Goal: Information Seeking & Learning: Find specific fact

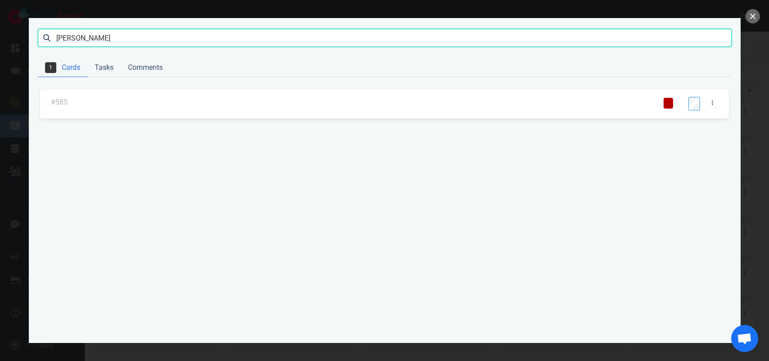
click at [80, 35] on input "[PERSON_NAME]" at bounding box center [385, 38] width 694 height 18
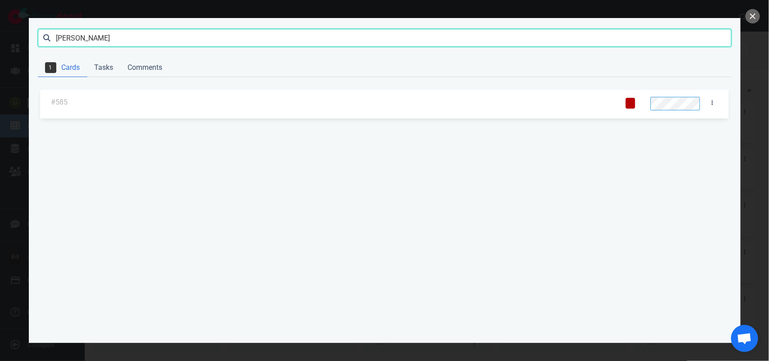
click at [80, 35] on input "[PERSON_NAME]" at bounding box center [385, 38] width 694 height 18
click button "Search" at bounding box center [0, 0] width 0 height 0
click at [69, 41] on input "[PERSON_NAME]" at bounding box center [385, 38] width 694 height 18
click button "Search" at bounding box center [0, 0] width 0 height 0
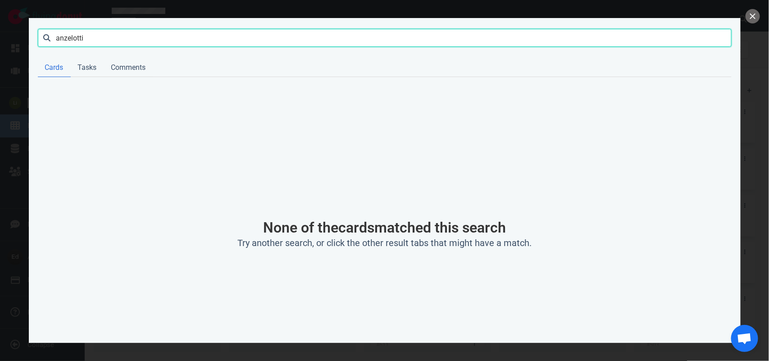
click at [75, 37] on input "anzelotti" at bounding box center [385, 38] width 694 height 18
type input "anzellotti"
click button "Search" at bounding box center [0, 0] width 0 height 0
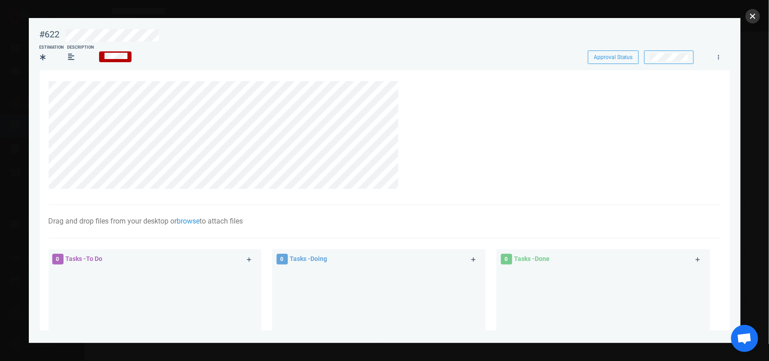
click at [747, 21] on button "close" at bounding box center [753, 16] width 14 height 14
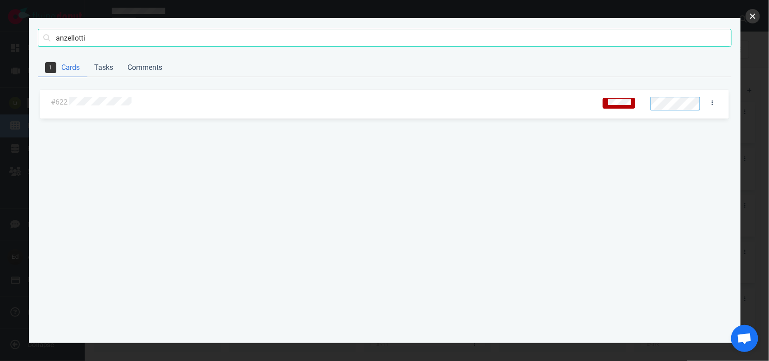
click at [757, 18] on button "close" at bounding box center [753, 16] width 14 height 14
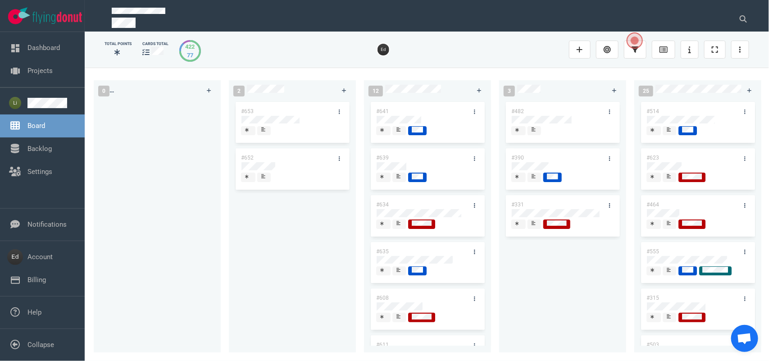
click at [736, 27] on div at bounding box center [741, 19] width 28 height 29
click at [737, 22] on button at bounding box center [743, 19] width 23 height 18
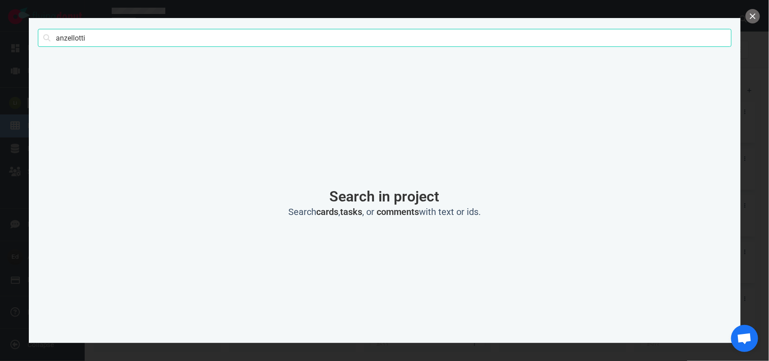
click at [68, 35] on input "anzellotti" at bounding box center [385, 38] width 694 height 18
click button "Search" at bounding box center [0, 0] width 0 height 0
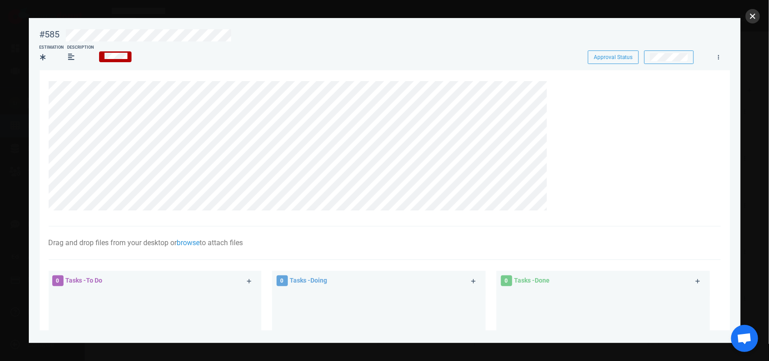
click at [760, 17] on button "close" at bounding box center [753, 16] width 14 height 14
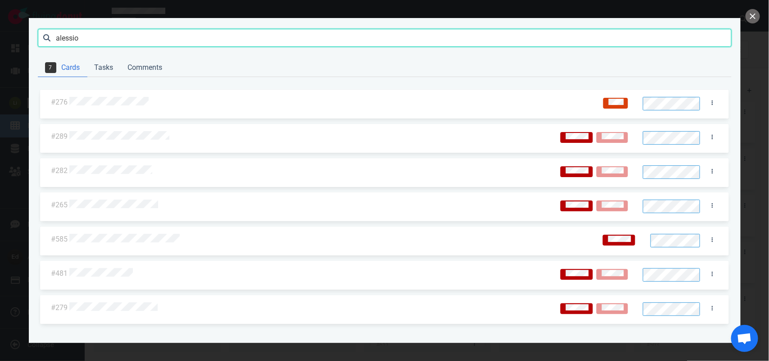
click at [77, 38] on input "alessio" at bounding box center [385, 38] width 694 height 18
type input "fraceti"
click button "Search" at bounding box center [0, 0] width 0 height 0
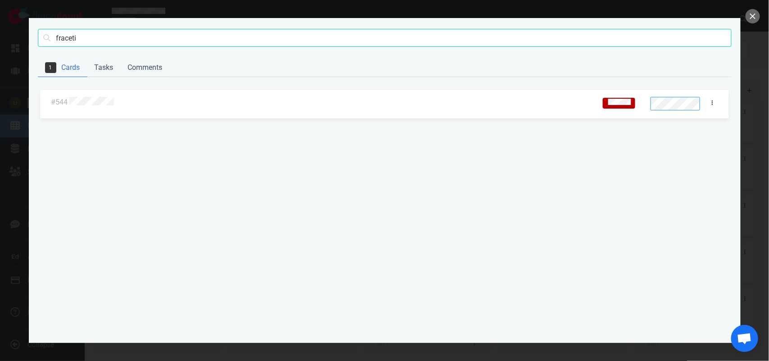
click at [102, 110] on div at bounding box center [331, 103] width 526 height 22
click at [97, 107] on div at bounding box center [329, 103] width 521 height 12
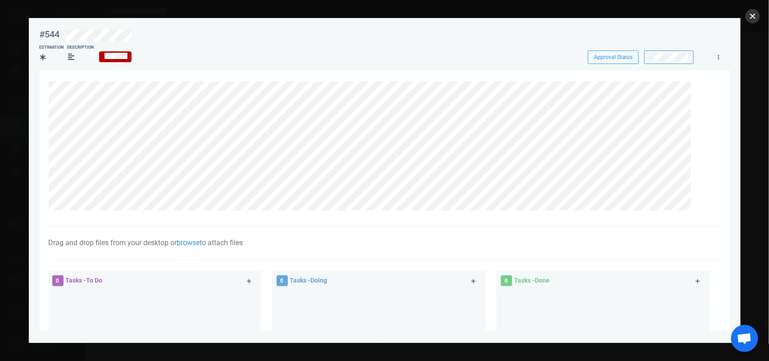
click at [753, 14] on button "close" at bounding box center [753, 16] width 14 height 14
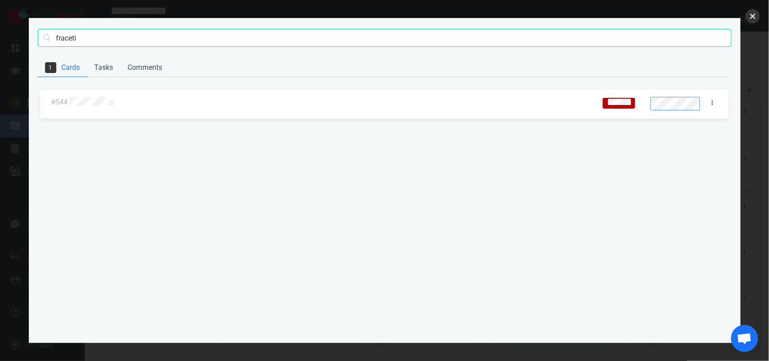
click at [751, 16] on button "close" at bounding box center [753, 16] width 14 height 14
